Goal: Information Seeking & Learning: Learn about a topic

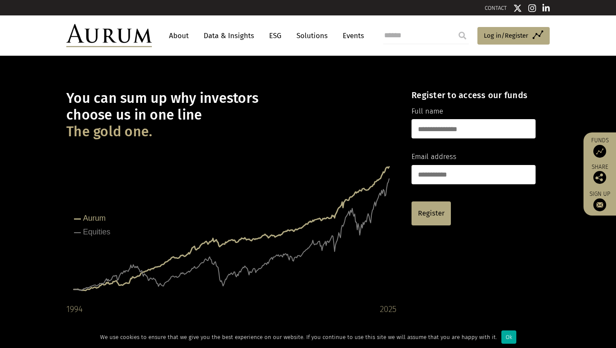
click at [316, 36] on link "Solutions" at bounding box center [312, 36] width 40 height 16
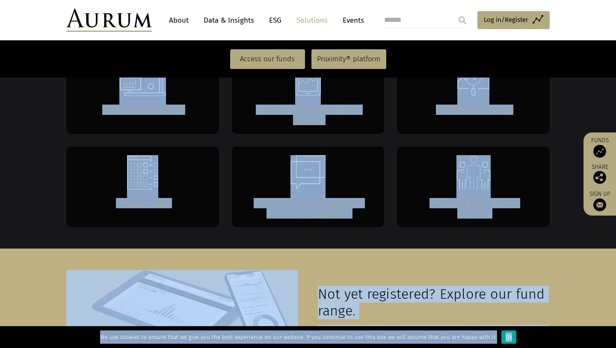
scroll to position [1745, 0]
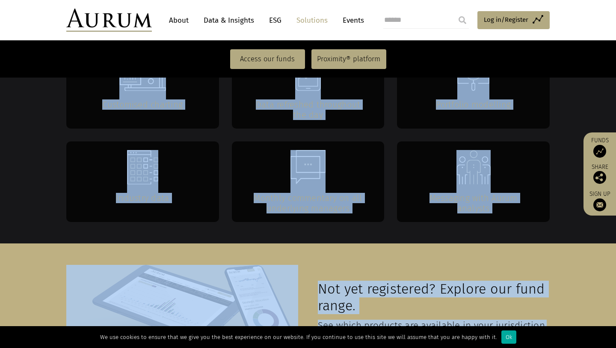
drag, startPoint x: 178, startPoint y: 170, endPoint x: 472, endPoint y: 282, distance: 314.8
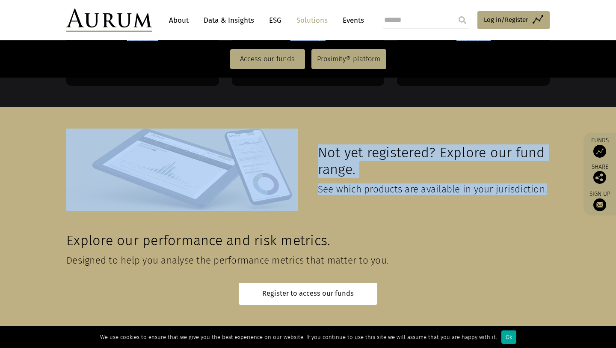
copy main "Proximity® is Aurum’s portfolio knowledge sharing platform. Proximity® has been…"
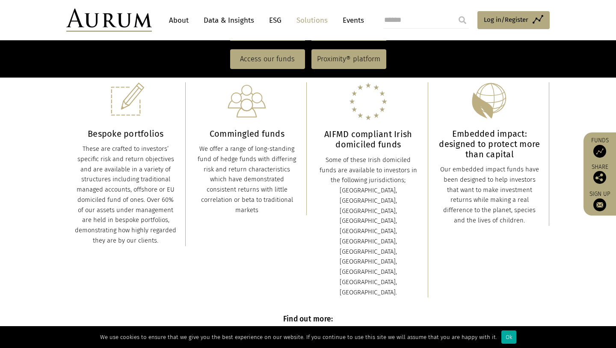
scroll to position [0, 0]
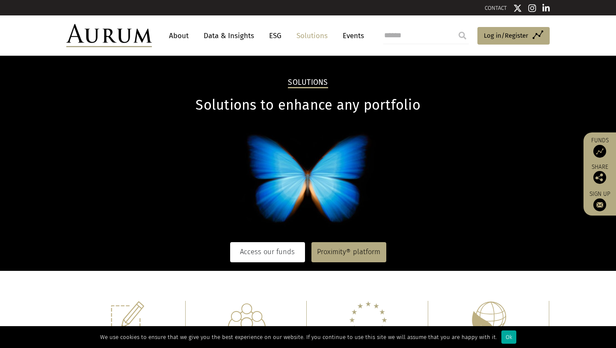
click at [275, 255] on link "Access our funds" at bounding box center [267, 252] width 75 height 20
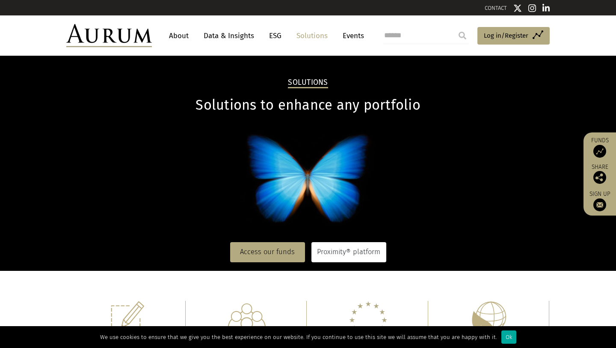
click at [357, 256] on link "Proximity® platform" at bounding box center [349, 252] width 75 height 20
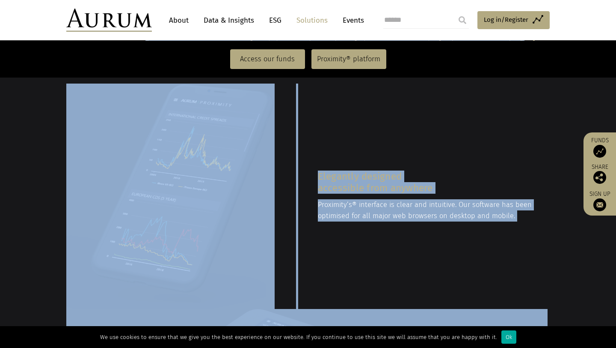
scroll to position [1060, 0]
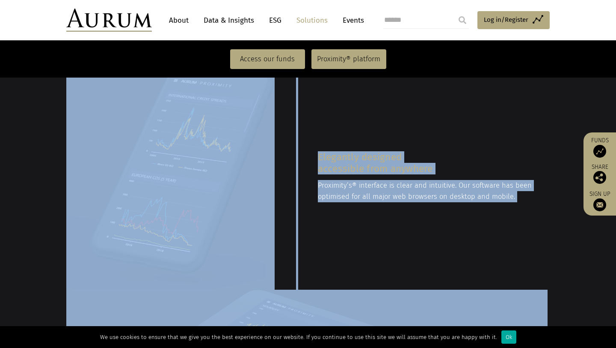
click at [224, 20] on link "Data & Insights" at bounding box center [228, 20] width 59 height 16
